Goal: Information Seeking & Learning: Learn about a topic

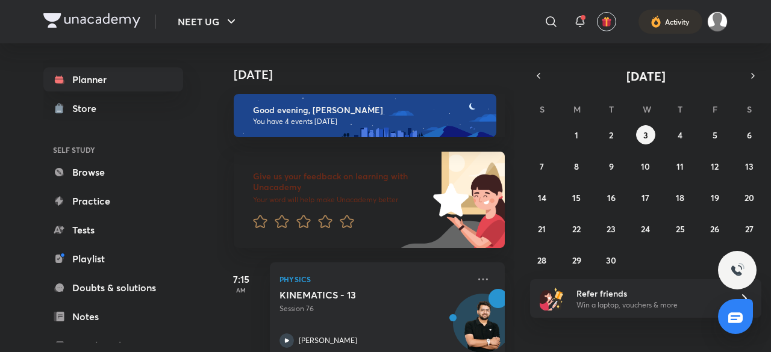
click at [375, 191] on h6 "Give us your feedback on learning with Unacademy" at bounding box center [341, 182] width 176 height 22
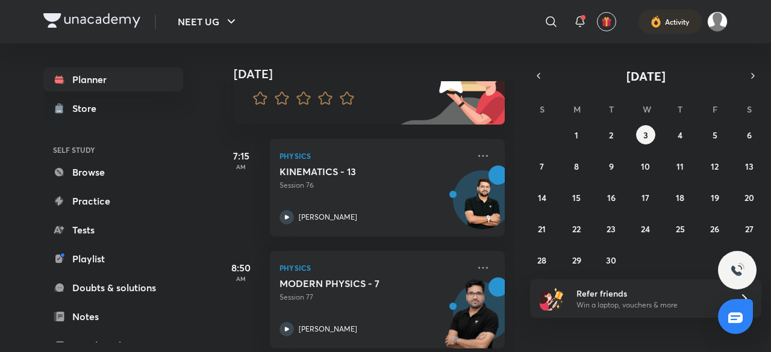
scroll to position [127, 0]
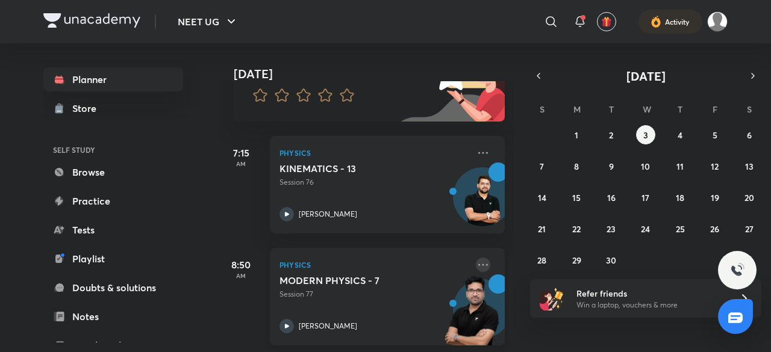
click at [475, 268] on div "Physics MODERN PHYSICS - 7 Session 77 [PERSON_NAME]" at bounding box center [387, 297] width 235 height 98
click at [476, 268] on icon at bounding box center [483, 265] width 14 height 14
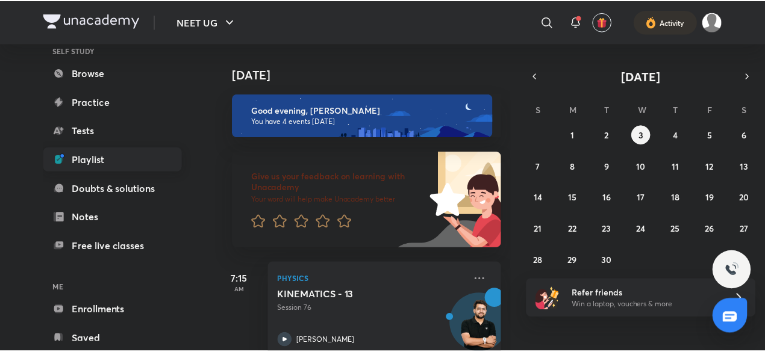
scroll to position [101, 0]
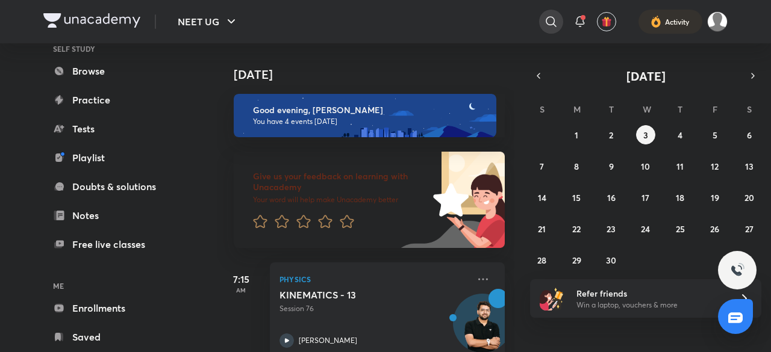
click at [540, 20] on div at bounding box center [551, 22] width 24 height 24
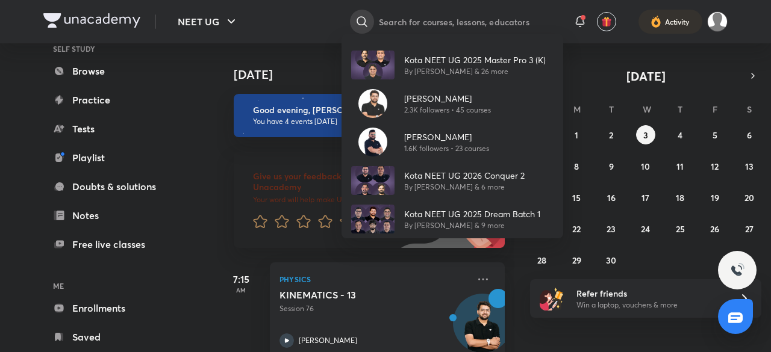
type input "c"
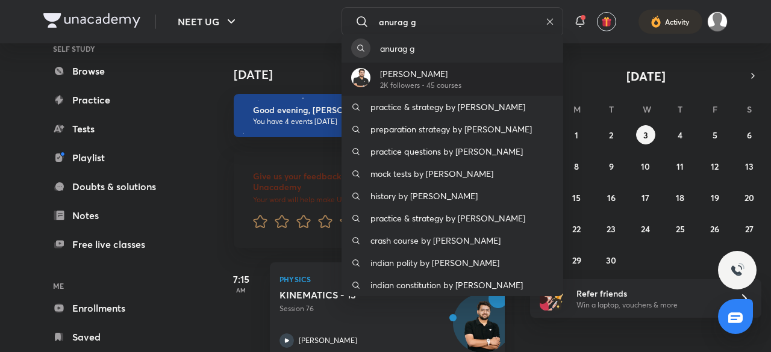
type input "anurag g"
click at [489, 74] on div "Anurag Garg 2K followers • 45 courses" at bounding box center [453, 79] width 222 height 33
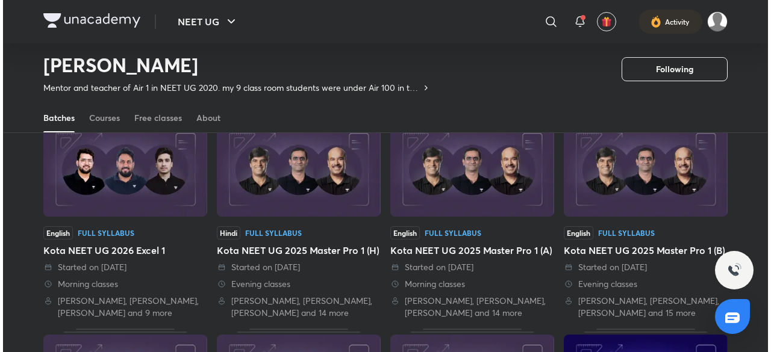
scroll to position [297, 0]
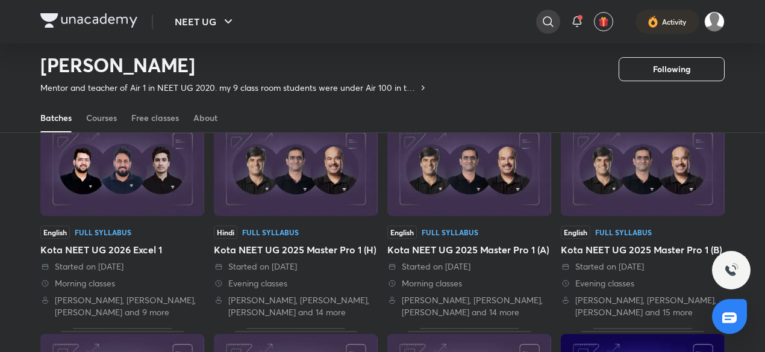
click at [552, 25] on icon at bounding box center [548, 21] width 14 height 14
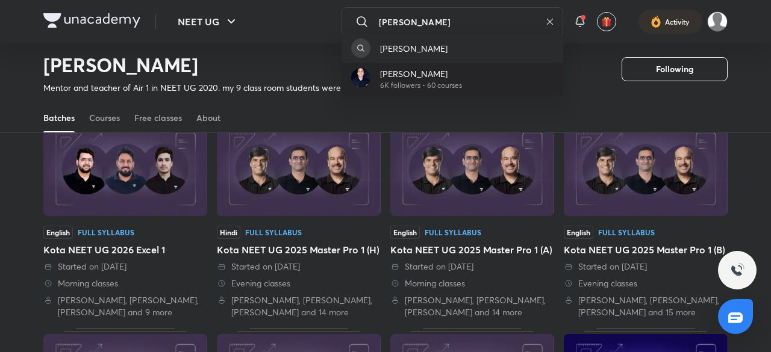
type input "triyogi"
click at [520, 81] on div "Triyogi Mishra 6K followers • 60 courses" at bounding box center [453, 79] width 222 height 33
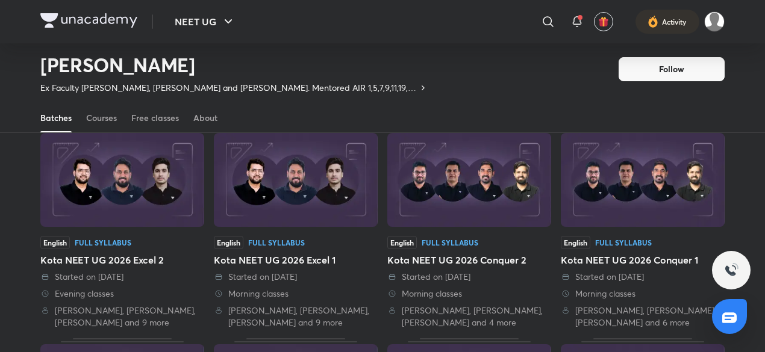
scroll to position [75, 0]
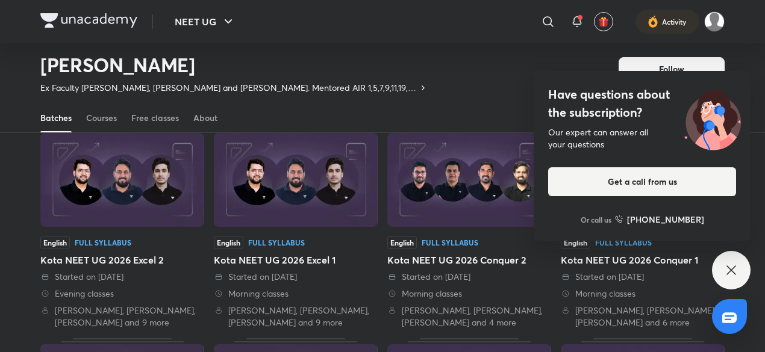
click at [734, 269] on icon at bounding box center [731, 270] width 9 height 9
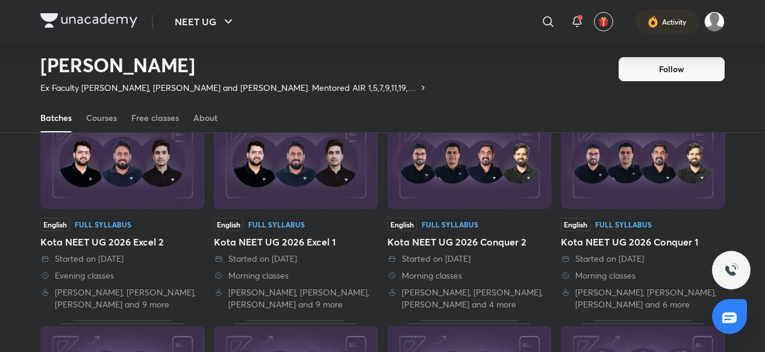
scroll to position [96, 0]
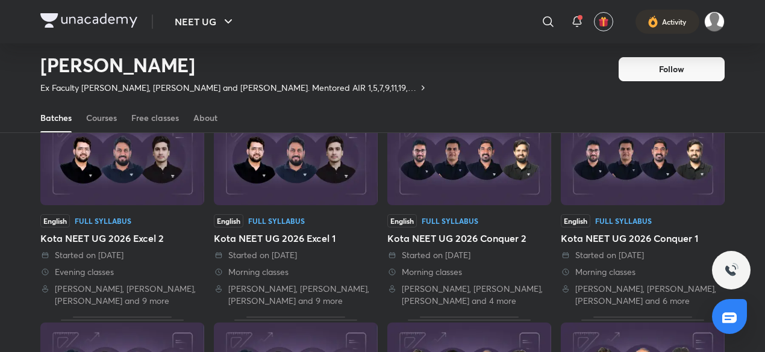
click at [139, 249] on div "Started on 14 Feb 2025" at bounding box center [122, 255] width 164 height 12
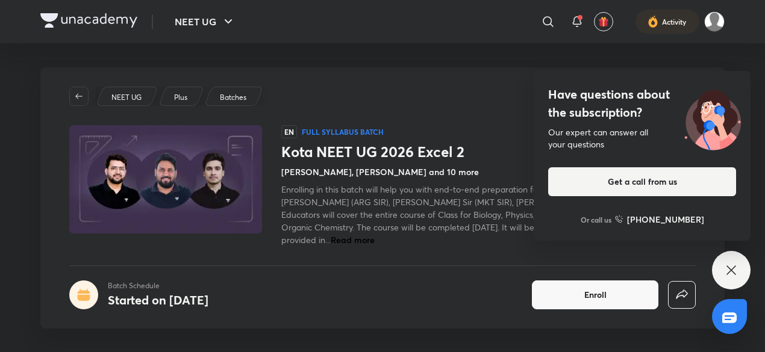
click at [739, 274] on div "Have questions about the subscription? Our expert can answer all your questions…" at bounding box center [731, 270] width 39 height 39
